Goal: Task Accomplishment & Management: Manage account settings

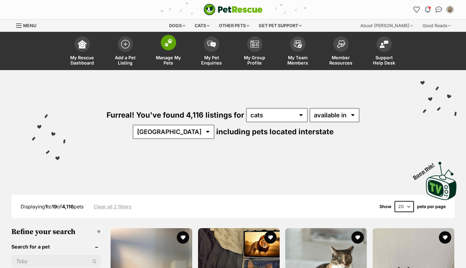
click at [170, 64] on span "Manage My Pets" at bounding box center [169, 60] width 28 height 10
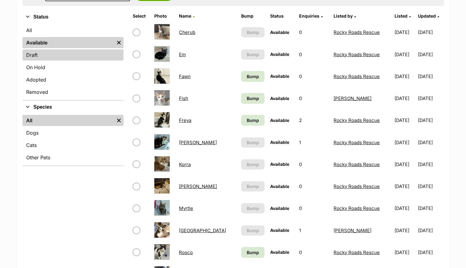
scroll to position [197, 0]
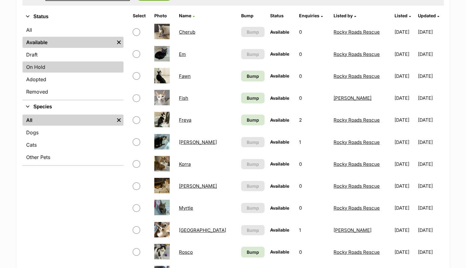
click at [60, 64] on link "On Hold" at bounding box center [73, 66] width 101 height 11
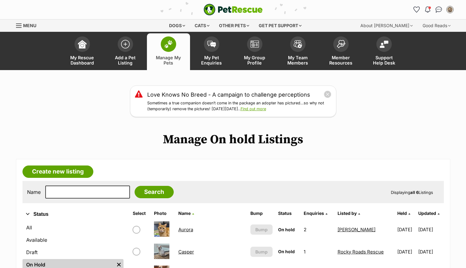
scroll to position [193, 0]
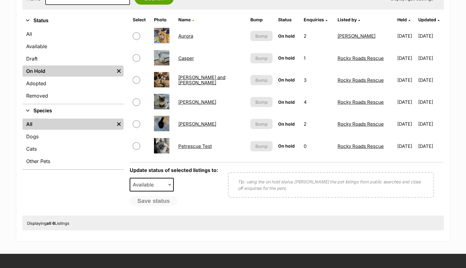
click at [187, 106] on td "[PERSON_NAME]" at bounding box center [212, 101] width 72 height 21
click at [191, 100] on link "[PERSON_NAME]" at bounding box center [197, 102] width 38 height 6
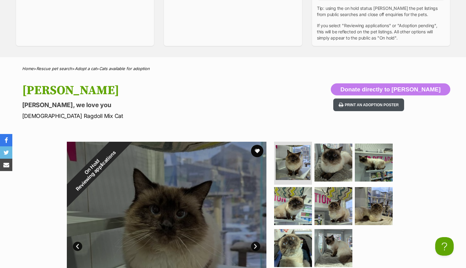
click at [386, 108] on button "Print an adoption poster" at bounding box center [369, 104] width 71 height 13
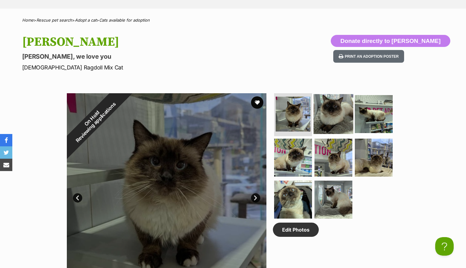
click at [339, 116] on img at bounding box center [334, 114] width 40 height 40
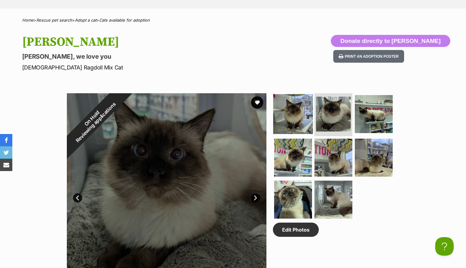
click at [302, 120] on img at bounding box center [293, 114] width 40 height 40
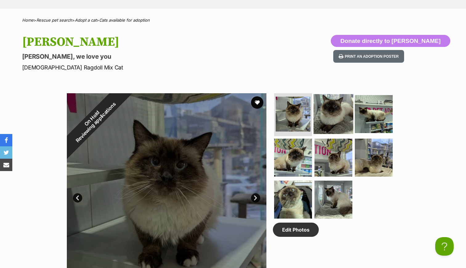
click at [331, 122] on img at bounding box center [334, 114] width 40 height 40
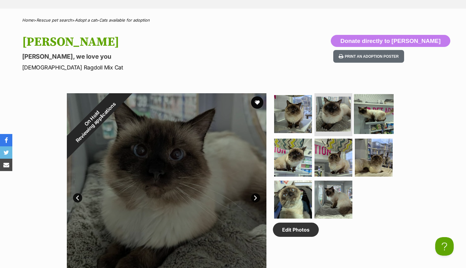
click at [385, 118] on img at bounding box center [374, 114] width 40 height 40
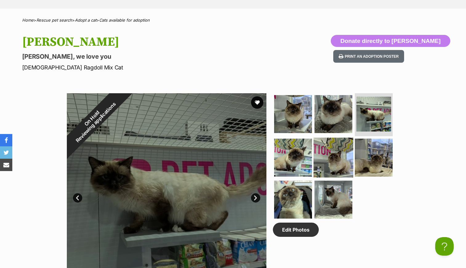
click at [347, 168] on img at bounding box center [334, 157] width 40 height 40
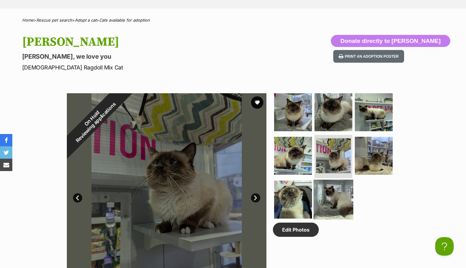
click at [320, 183] on img at bounding box center [334, 199] width 40 height 40
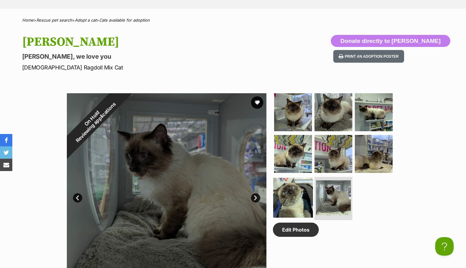
click at [276, 192] on img at bounding box center [293, 198] width 40 height 40
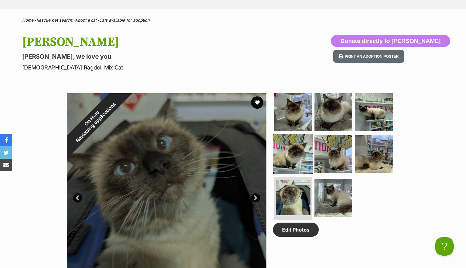
click at [285, 171] on img at bounding box center [293, 154] width 40 height 40
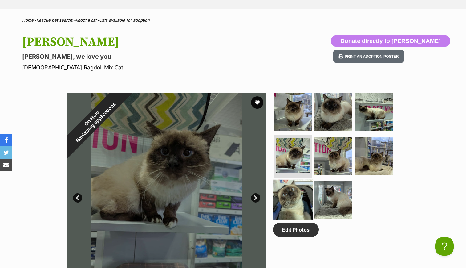
click at [286, 200] on img at bounding box center [293, 199] width 40 height 40
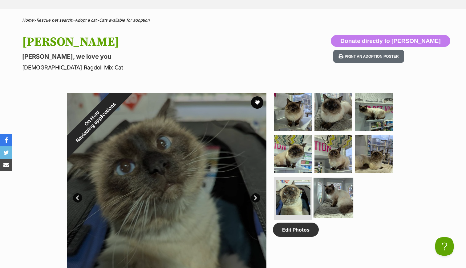
click at [348, 191] on img at bounding box center [334, 198] width 40 height 40
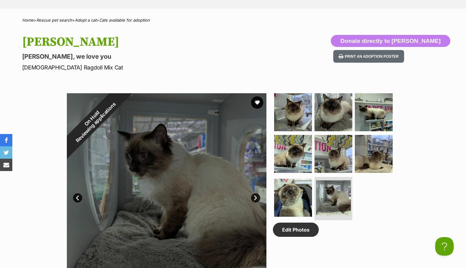
click at [313, 134] on ul at bounding box center [336, 157] width 126 height 129
click at [319, 98] on img at bounding box center [334, 112] width 40 height 40
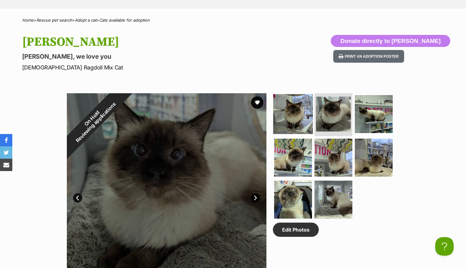
click at [283, 106] on img at bounding box center [293, 114] width 40 height 40
